Goal: Check status: Check status

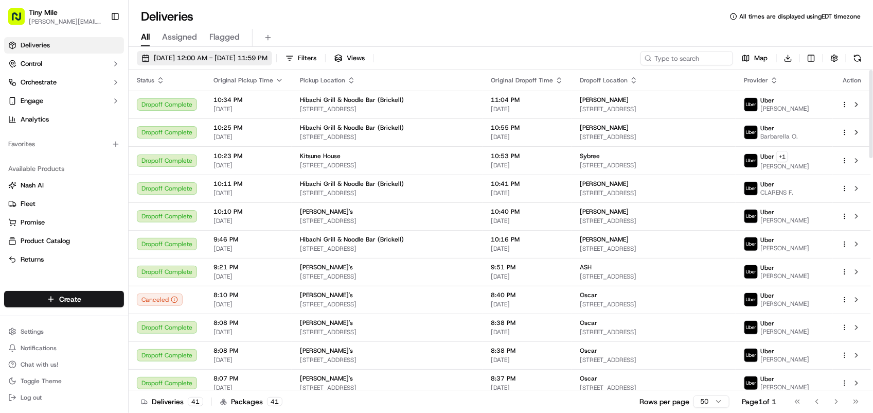
click at [159, 56] on span "[DATE] 12:00 AM - [DATE] 11:59 PM" at bounding box center [211, 58] width 114 height 9
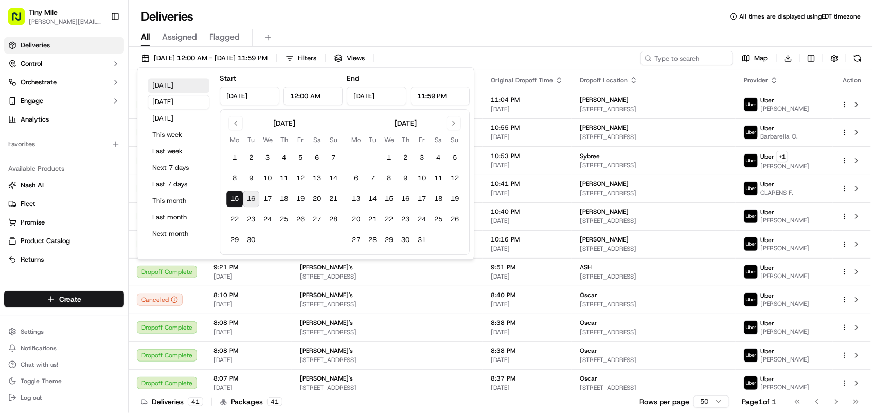
click at [166, 92] on button "[DATE]" at bounding box center [179, 85] width 62 height 14
type input "[DATE]"
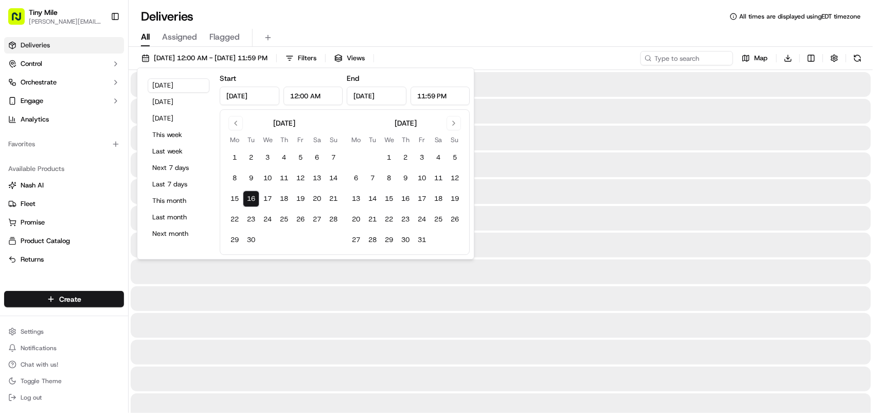
click at [353, 21] on div "Deliveries All times are displayed using EDT timezone" at bounding box center [501, 16] width 745 height 16
